Goal: Task Accomplishment & Management: Complete application form

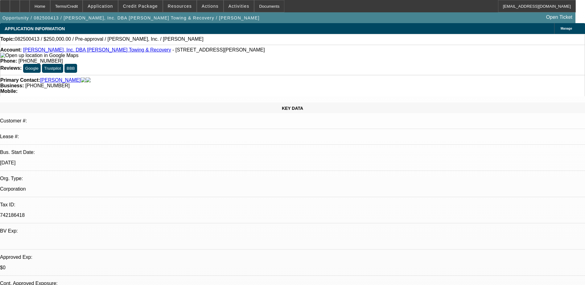
select select "0"
select select "2"
select select "0.1"
select select "4"
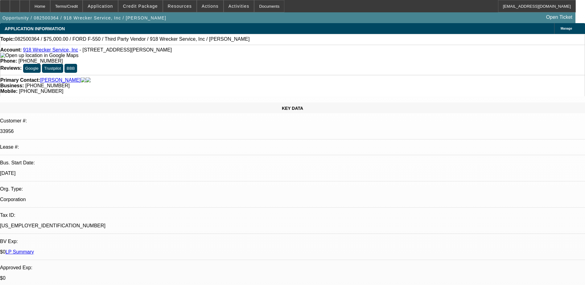
select select "0"
select select "6"
select select "0"
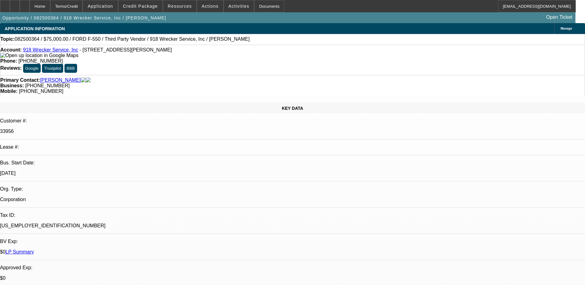
select select "0"
select select "6"
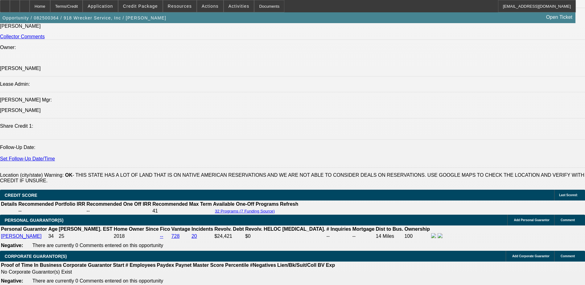
scroll to position [802, 0]
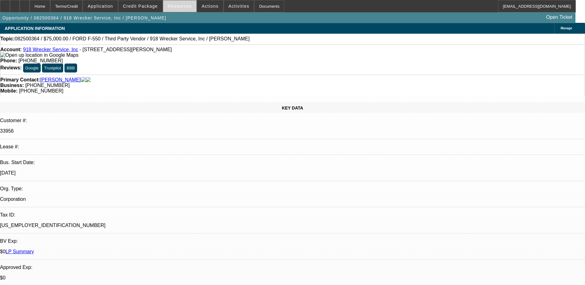
scroll to position [0, 0]
